Goal: Task Accomplishment & Management: Use online tool/utility

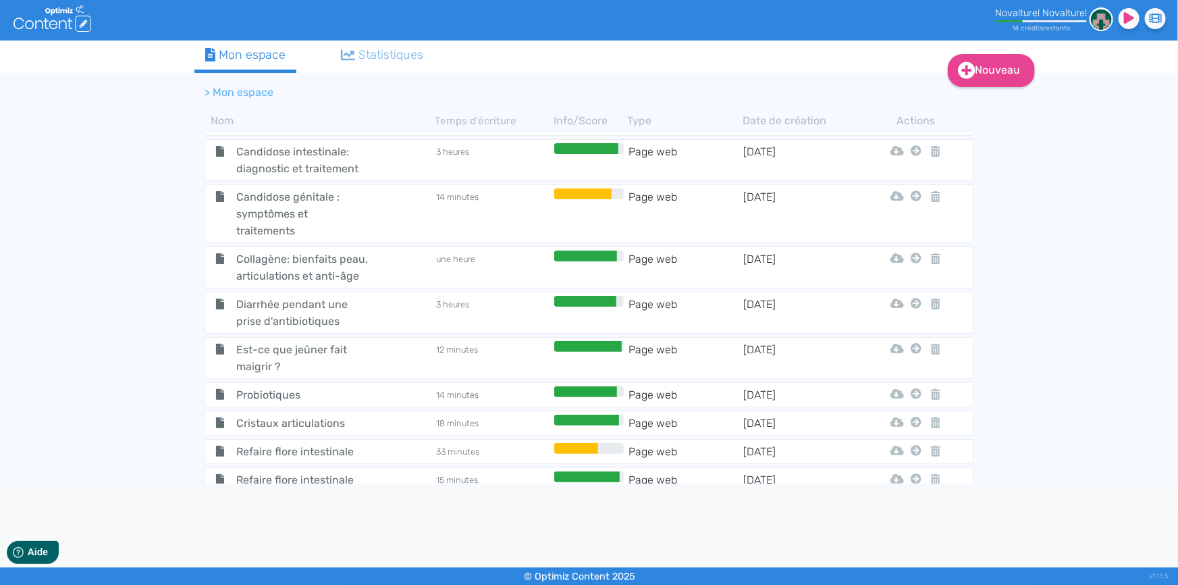
scroll to position [1142, 0]
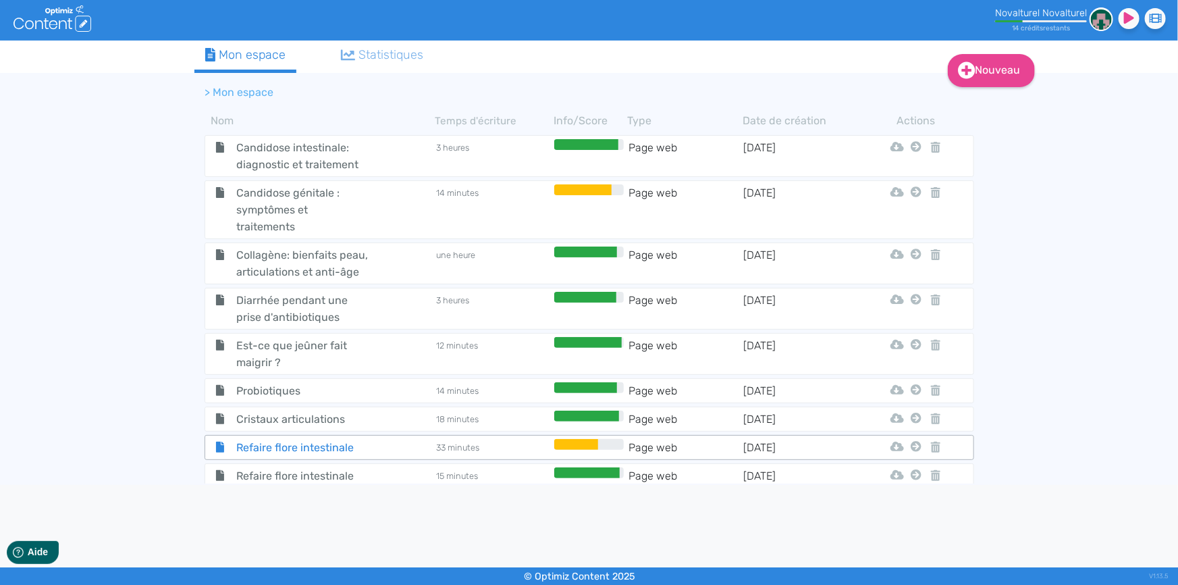
click at [342, 439] on span "Refaire flore intestinale" at bounding box center [302, 447] width 152 height 17
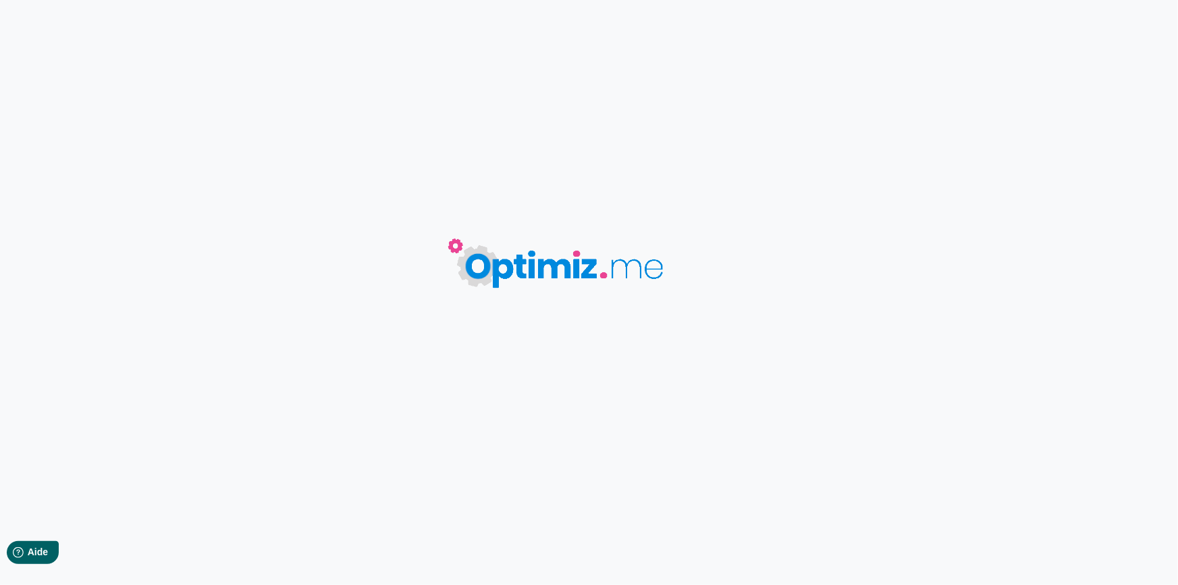
type input "Refaire flore intestinale"
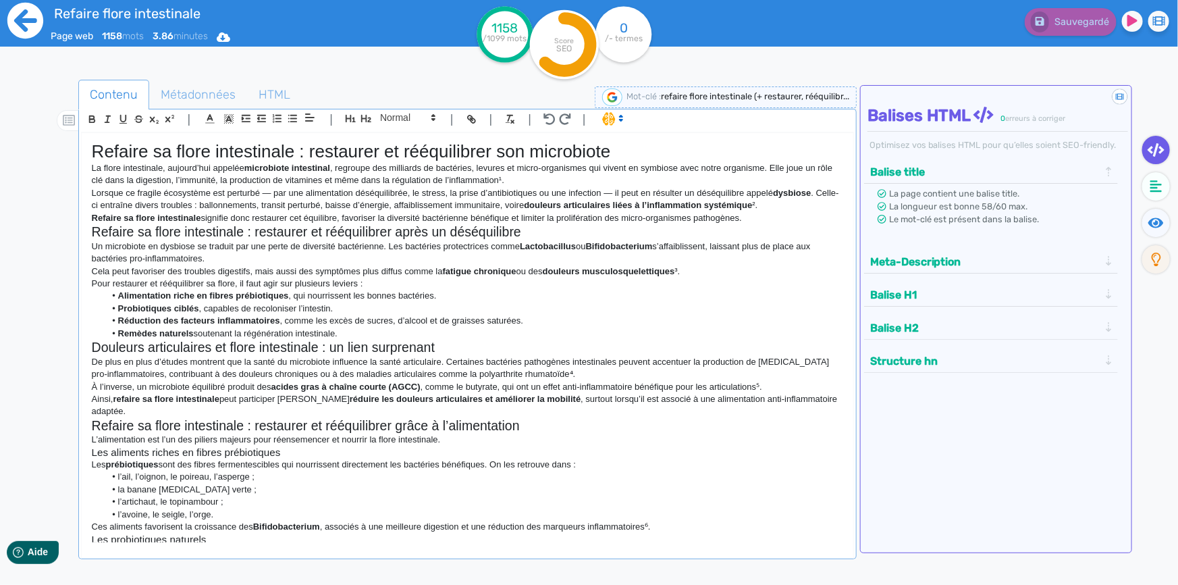
click at [30, 26] on icon at bounding box center [25, 21] width 36 height 36
